Goal: Transaction & Acquisition: Purchase product/service

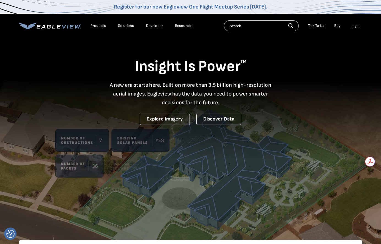
click at [280, 27] on div "Login" at bounding box center [354, 25] width 9 height 5
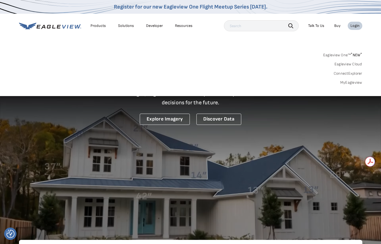
click at [280, 82] on link "MyEagleview" at bounding box center [351, 82] width 22 height 5
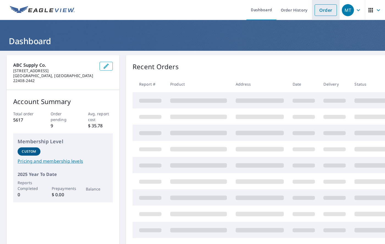
click at [320, 13] on link "Order" at bounding box center [325, 10] width 22 height 12
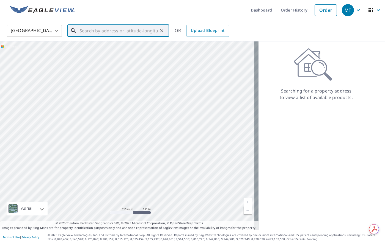
click at [95, 34] on input "text" at bounding box center [118, 30] width 78 height 15
click at [100, 51] on p "Falls Church, VA 22046" at bounding box center [121, 52] width 86 height 5
type input "209 E Broad St Falls Church, VA 22046"
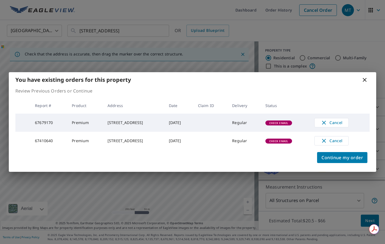
click at [290, 123] on span "Check Email" at bounding box center [279, 123] width 26 height 4
click at [338, 122] on span "Cancel" at bounding box center [331, 123] width 23 height 7
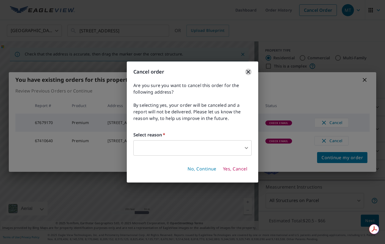
click at [249, 72] on icon "button" at bounding box center [248, 72] width 7 height 7
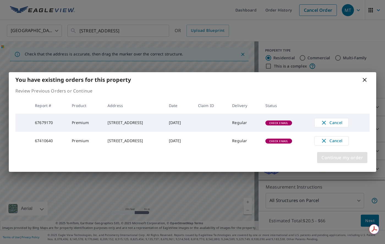
click at [343, 160] on span "Continue my order" at bounding box center [341, 158] width 41 height 8
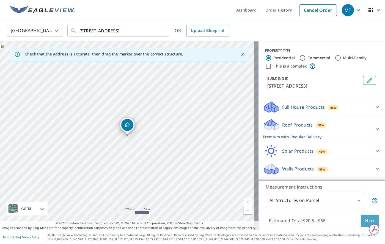
click at [366, 222] on span "Next" at bounding box center [369, 221] width 9 height 7
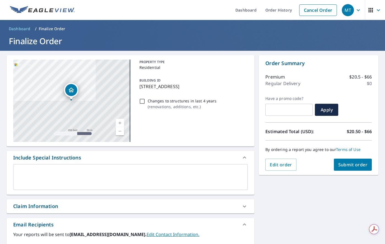
scroll to position [116, 0]
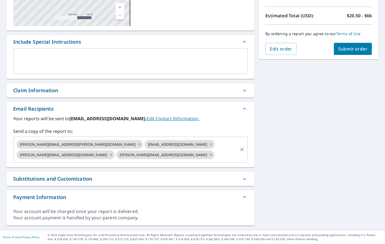
click at [113, 152] on icon at bounding box center [111, 155] width 4 height 6
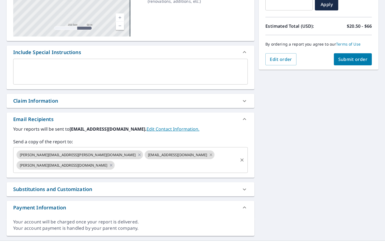
click at [209, 154] on icon at bounding box center [211, 155] width 4 height 6
click at [137, 154] on icon at bounding box center [139, 155] width 4 height 6
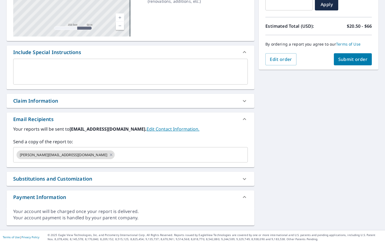
click at [342, 56] on button "Submit order" at bounding box center [353, 59] width 38 height 12
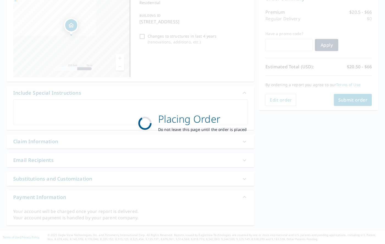
scroll to position [65, 0]
